Goal: Task Accomplishment & Management: Complete application form

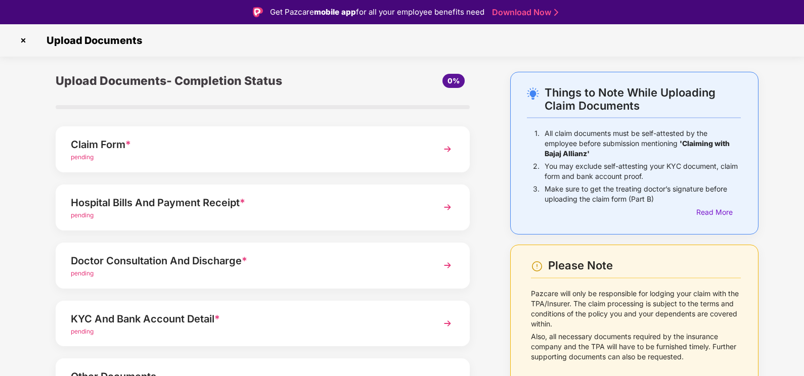
click at [369, 152] on div "Claim Form *" at bounding box center [247, 145] width 352 height 16
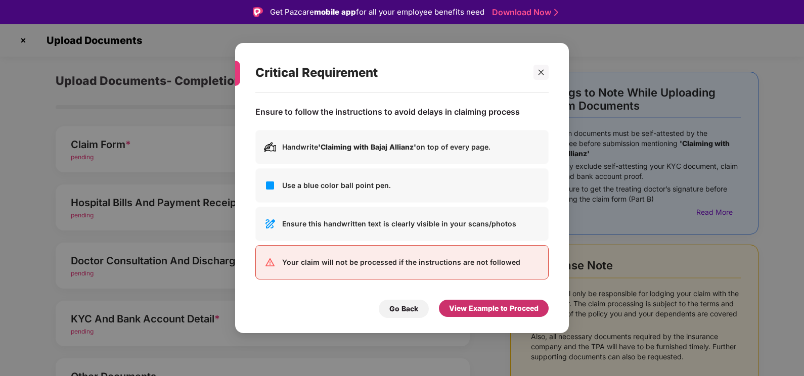
click at [475, 304] on div "View Example to Proceed" at bounding box center [494, 308] width 90 height 11
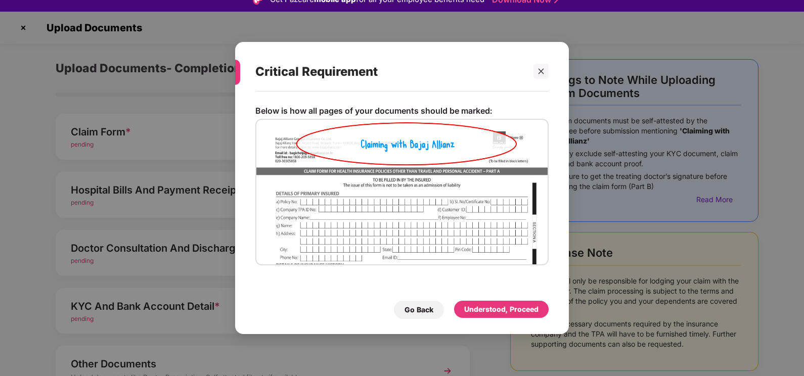
scroll to position [24, 0]
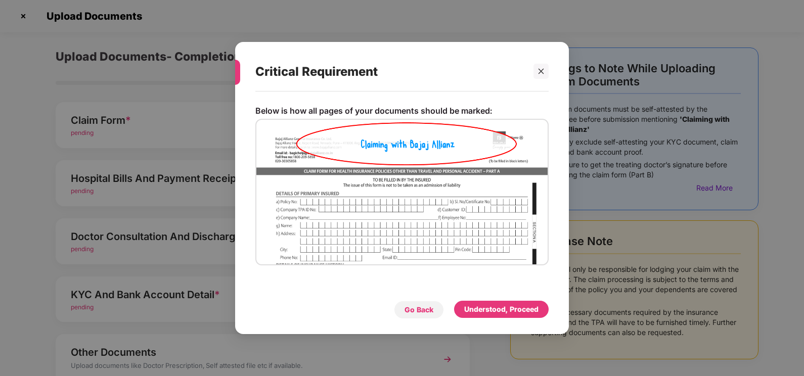
click at [436, 308] on div "Go Back" at bounding box center [419, 310] width 50 height 18
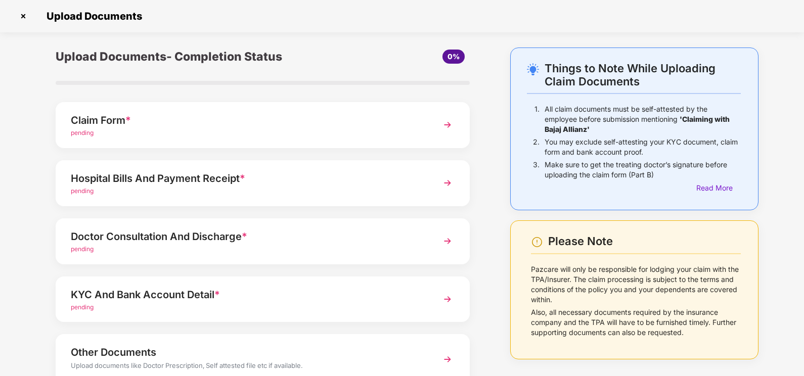
click at [372, 128] on div "Claim Form *" at bounding box center [247, 120] width 352 height 16
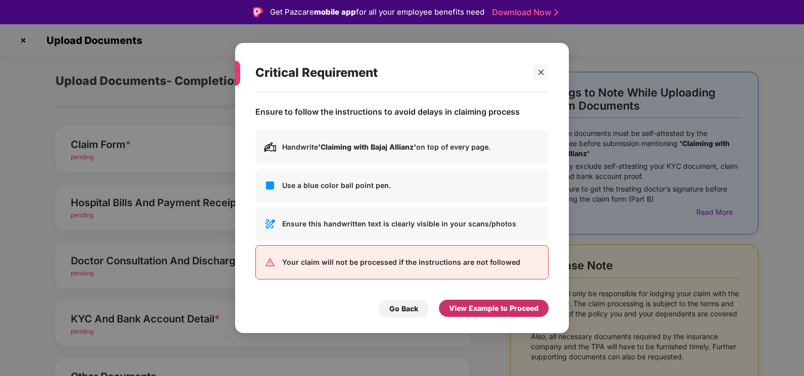
click at [476, 305] on div "View Example to Proceed" at bounding box center [494, 308] width 90 height 11
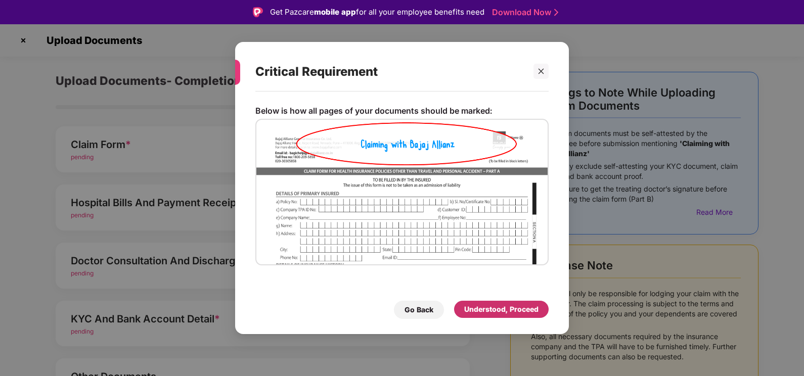
click at [489, 306] on div "Understood, Proceed" at bounding box center [501, 309] width 74 height 11
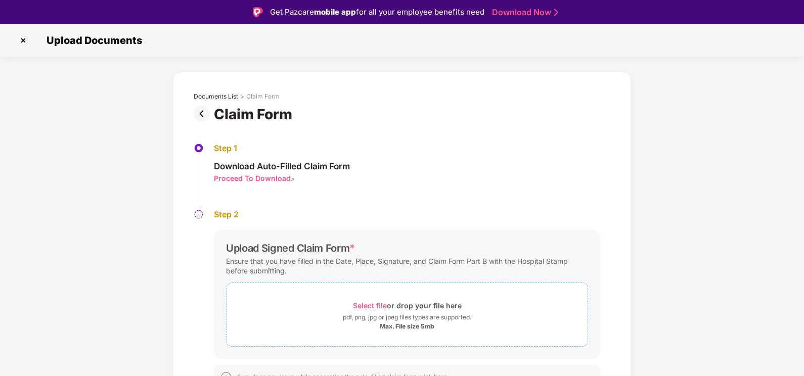
click at [406, 307] on div "Select file or drop your file here" at bounding box center [407, 306] width 109 height 14
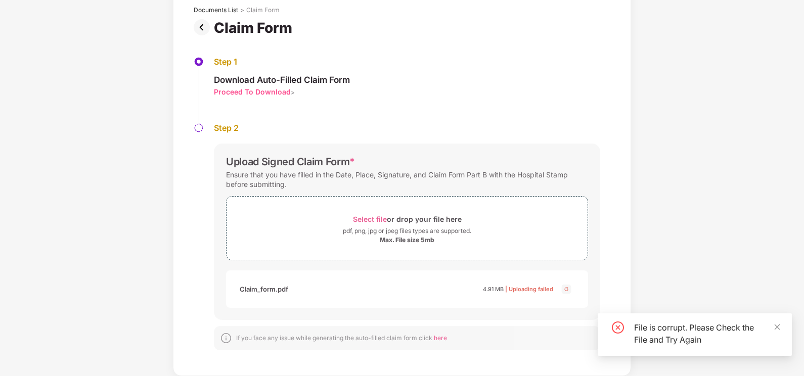
scroll to position [62, 0]
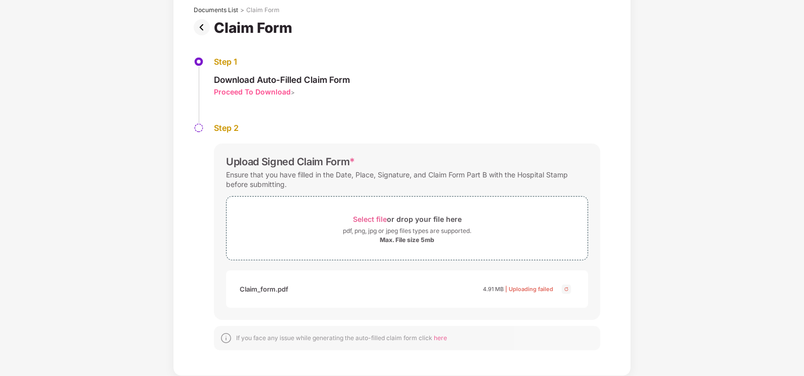
click at [565, 290] on img at bounding box center [567, 289] width 12 height 12
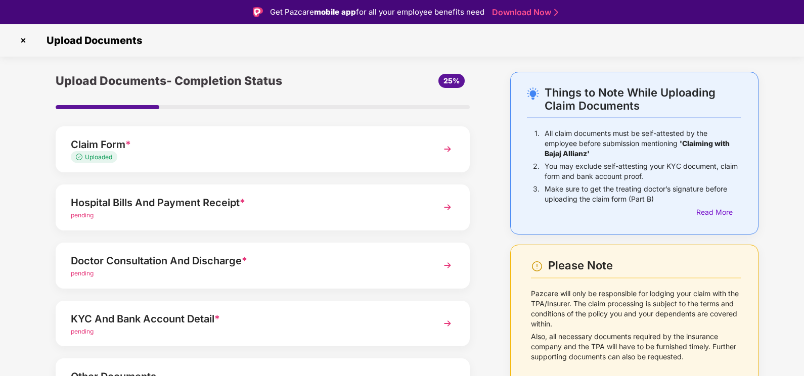
click at [32, 184] on div "Upload Documents- Completion Status 25% Claim Form * Uploaded Hospital Bills An…" at bounding box center [262, 272] width 465 height 400
click at [391, 206] on div "Hospital Bills And Payment Receipt *" at bounding box center [247, 203] width 352 height 16
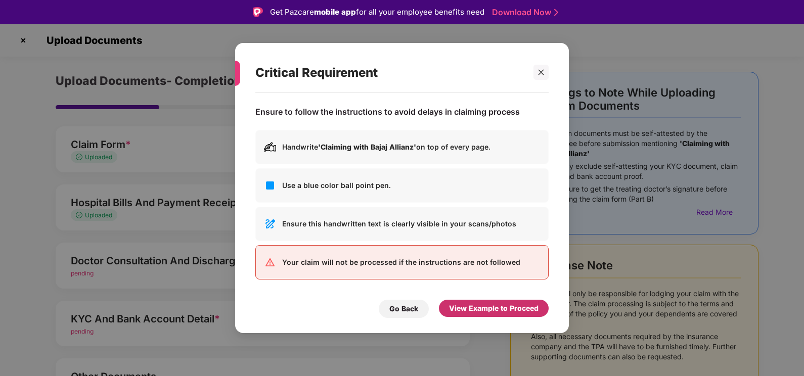
click at [485, 310] on div "View Example to Proceed" at bounding box center [494, 308] width 90 height 11
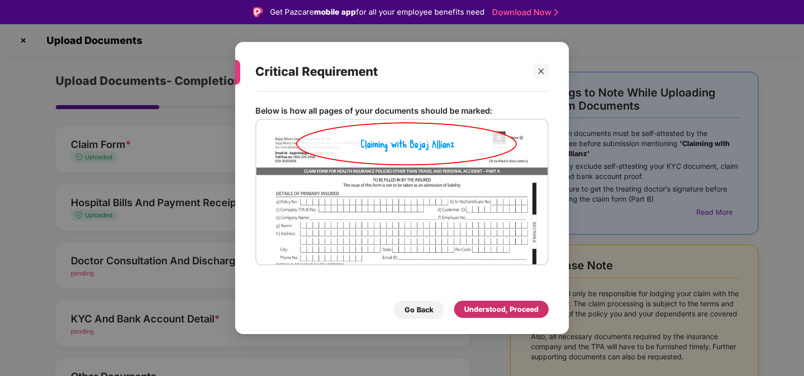
click at [485, 307] on div "Understood, Proceed" at bounding box center [501, 309] width 74 height 11
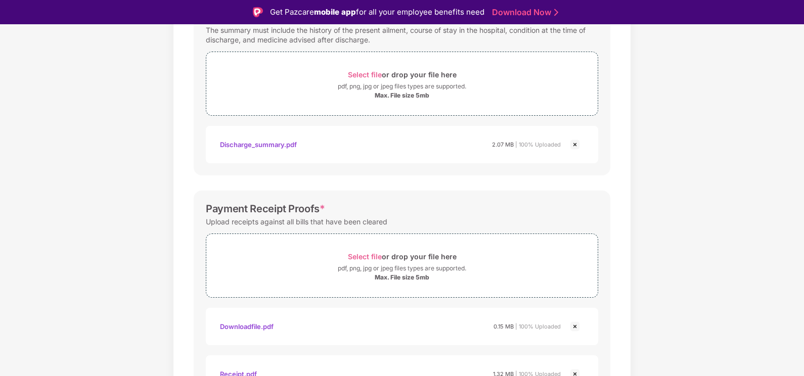
scroll to position [429, 0]
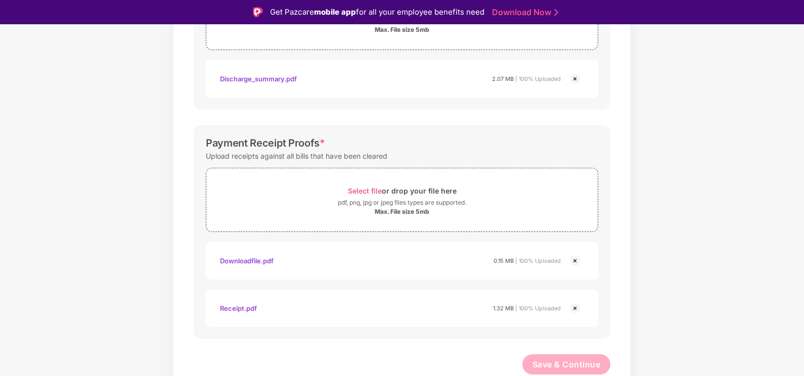
click at [240, 260] on div "Downloadfile.pdf" at bounding box center [247, 260] width 54 height 17
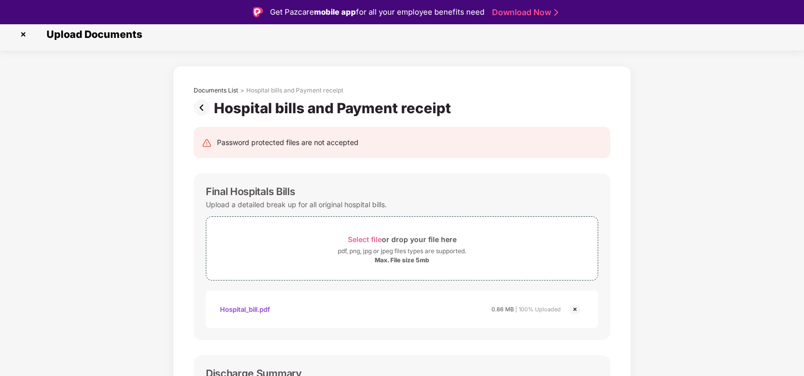
scroll to position [0, 0]
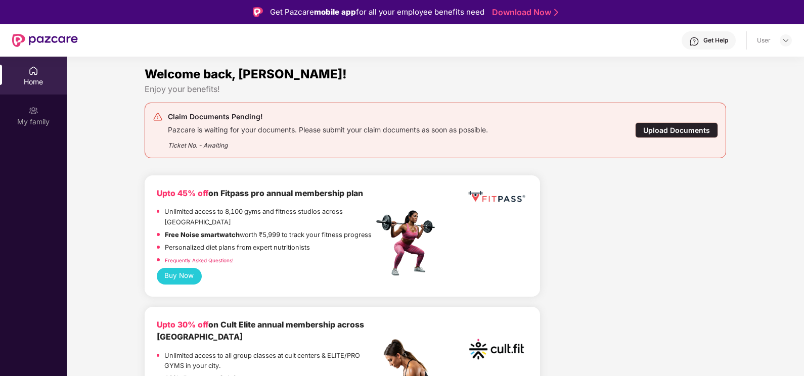
click at [652, 126] on div "Upload Documents" at bounding box center [676, 130] width 83 height 16
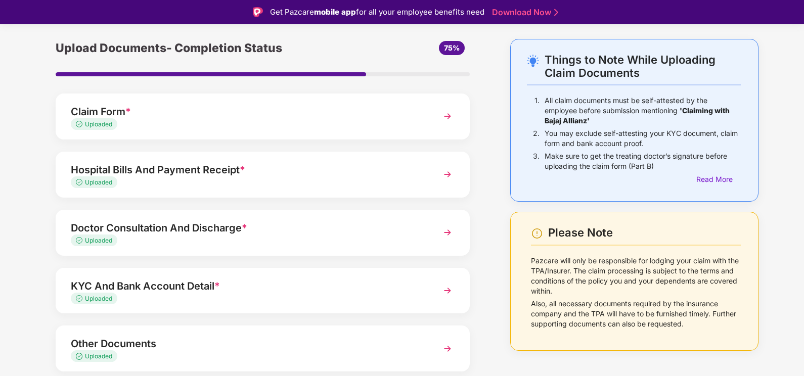
scroll to position [67, 0]
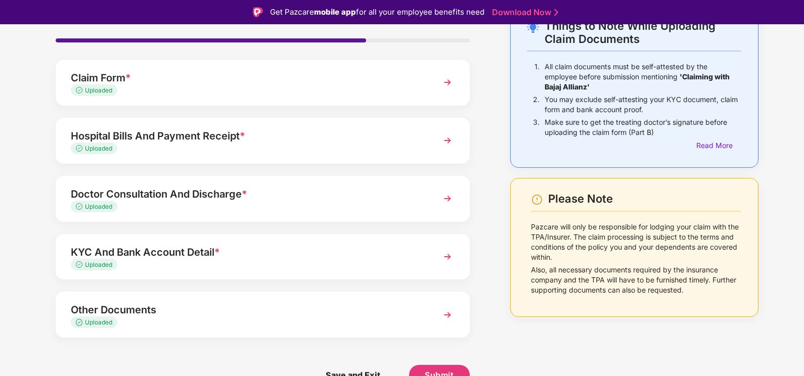
click at [386, 257] on div "KYC And Bank Account Detail *" at bounding box center [247, 252] width 352 height 16
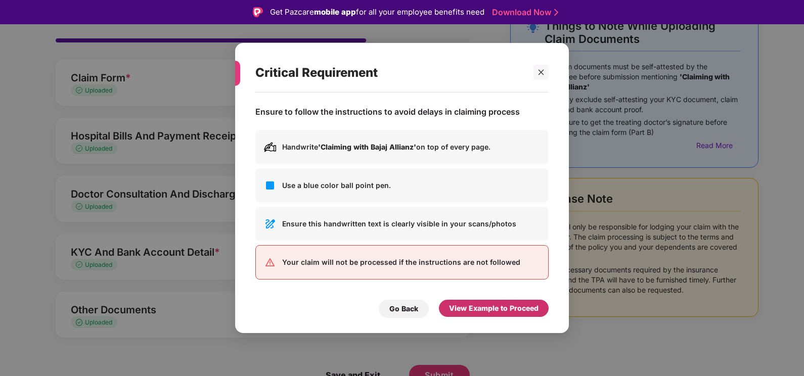
click at [483, 305] on div "View Example to Proceed" at bounding box center [494, 308] width 90 height 11
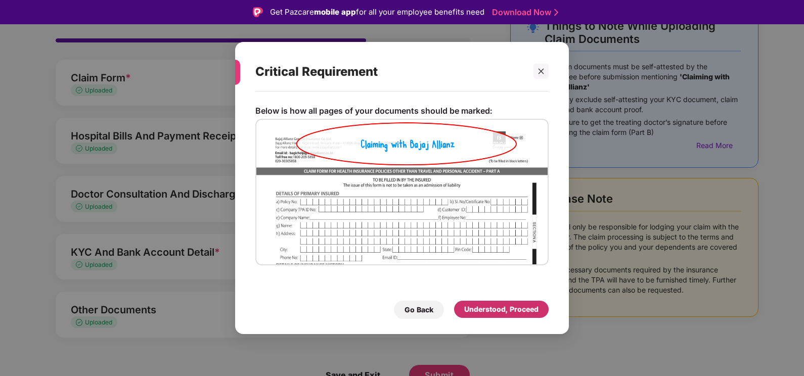
click at [488, 306] on div "Understood, Proceed" at bounding box center [501, 309] width 74 height 11
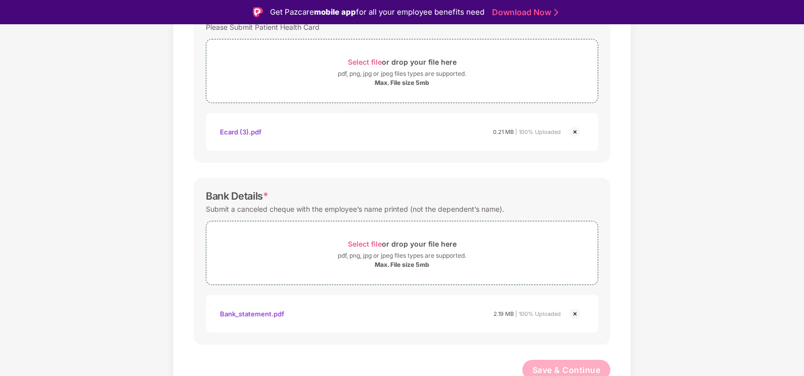
scroll to position [370, 0]
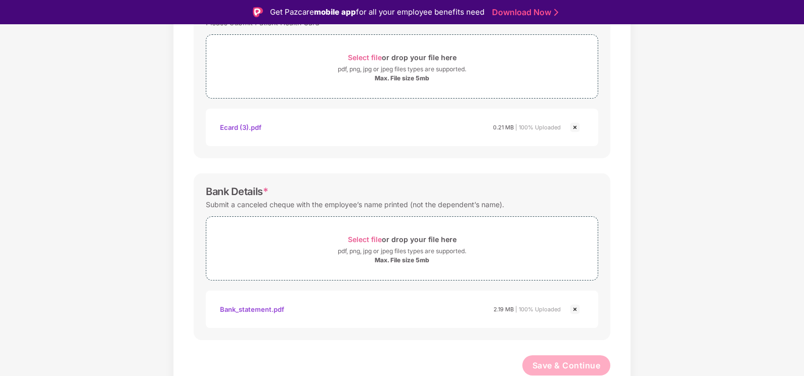
click at [270, 308] on div "Bank_statement.pdf" at bounding box center [252, 309] width 64 height 17
click at [255, 126] on div "Ecard (3).pdf" at bounding box center [240, 127] width 41 height 17
